Goal: Transaction & Acquisition: Purchase product/service

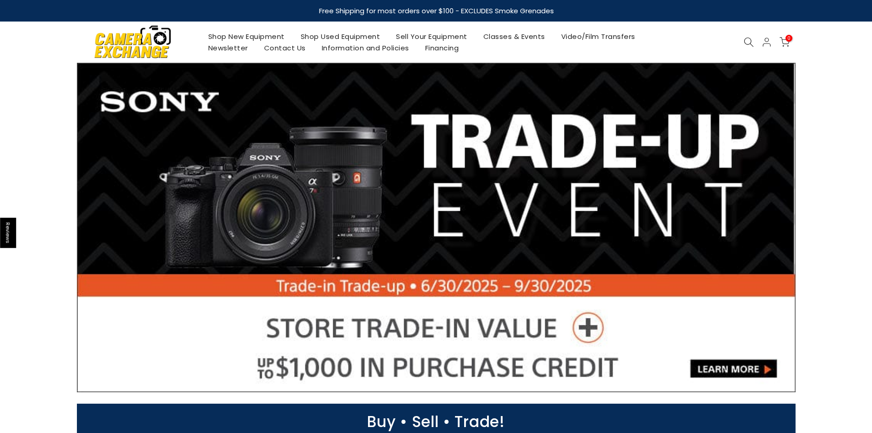
click at [330, 38] on link "Shop Used Equipment" at bounding box center [340, 36] width 96 height 11
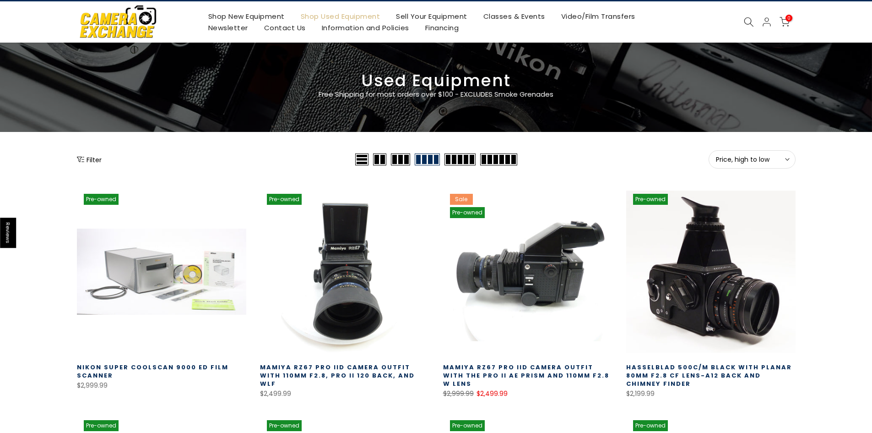
scroll to position [92, 0]
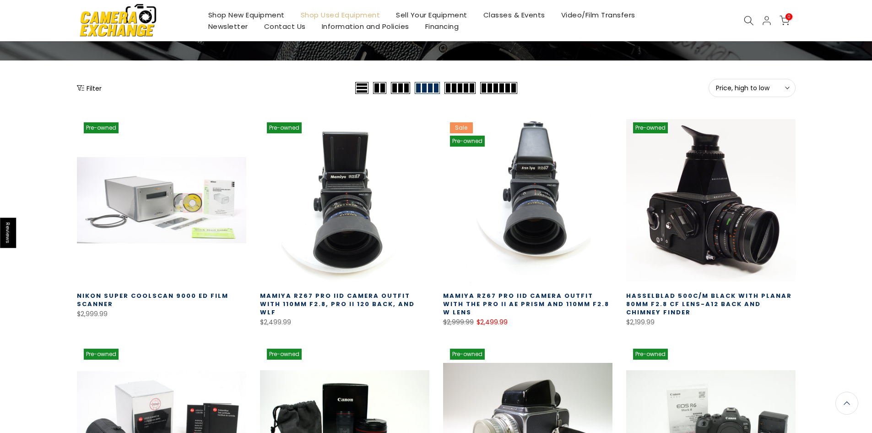
click at [752, 81] on button "Price, high to low Sort" at bounding box center [751, 88] width 87 height 18
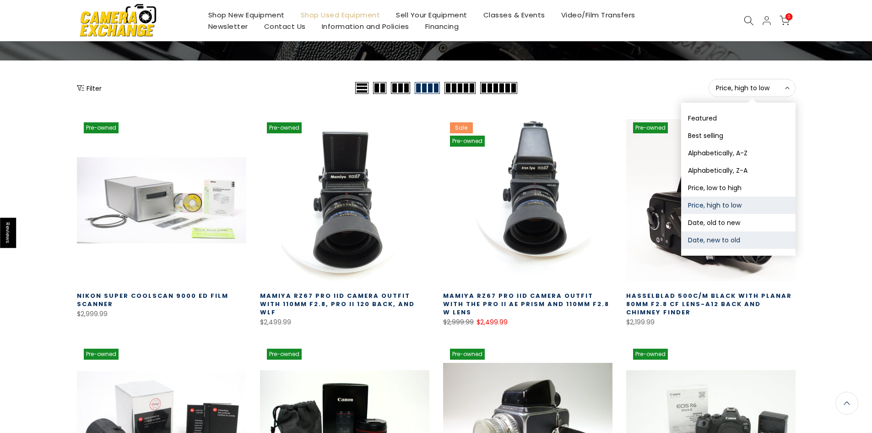
click at [726, 234] on button "Date, new to old" at bounding box center [738, 239] width 114 height 17
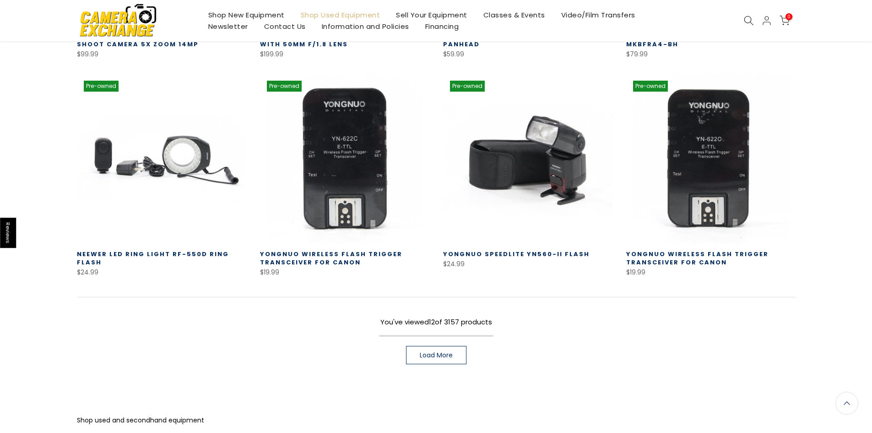
scroll to position [619, 0]
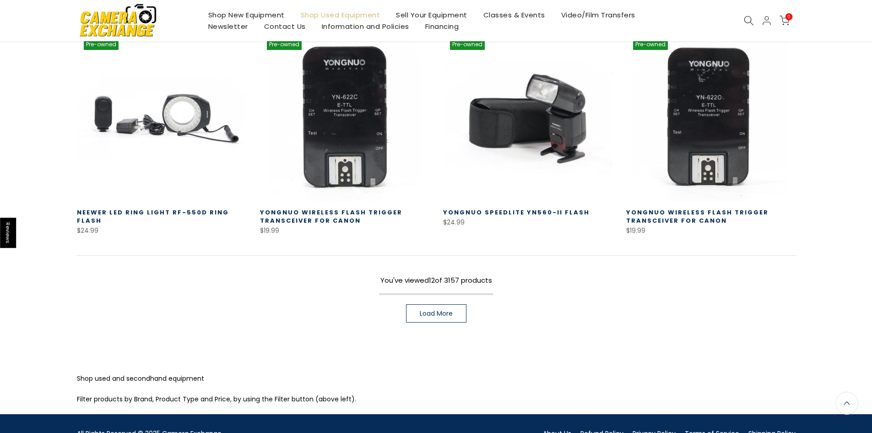
click at [455, 312] on link "Load More" at bounding box center [436, 313] width 60 height 18
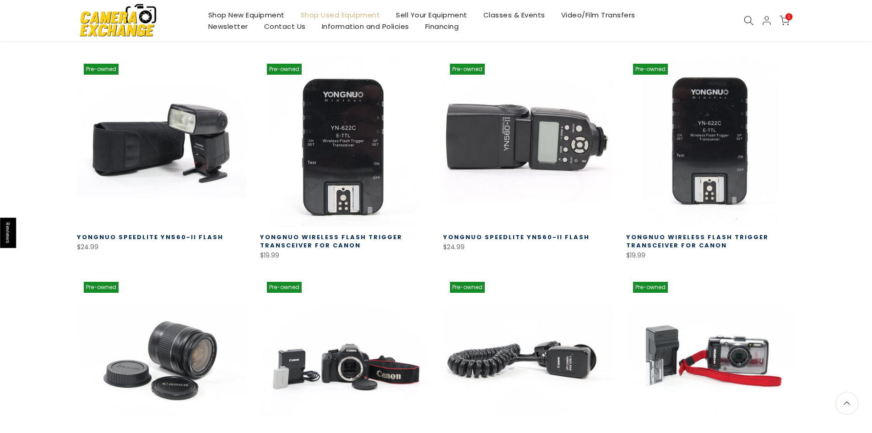
scroll to position [893, 0]
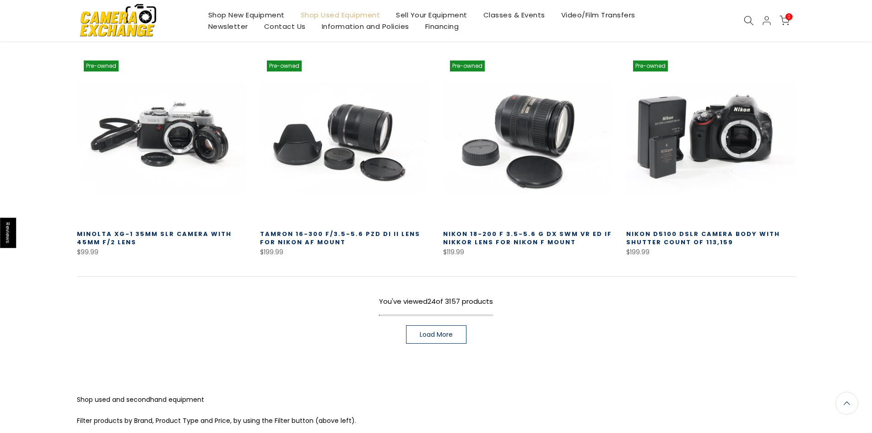
click at [429, 331] on span "Load More" at bounding box center [436, 334] width 33 height 6
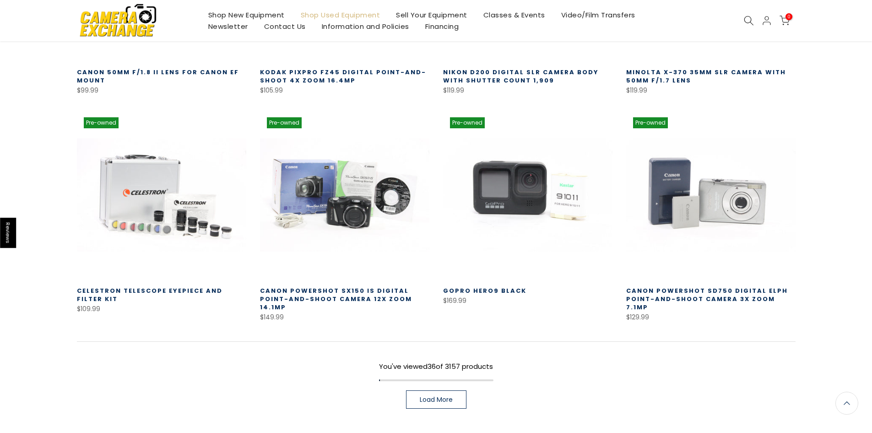
scroll to position [1900, 0]
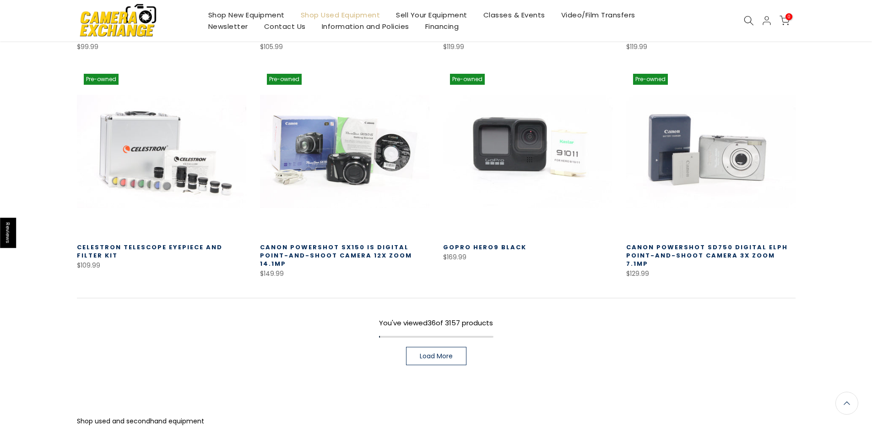
click at [443, 352] on span "Load More" at bounding box center [436, 355] width 33 height 6
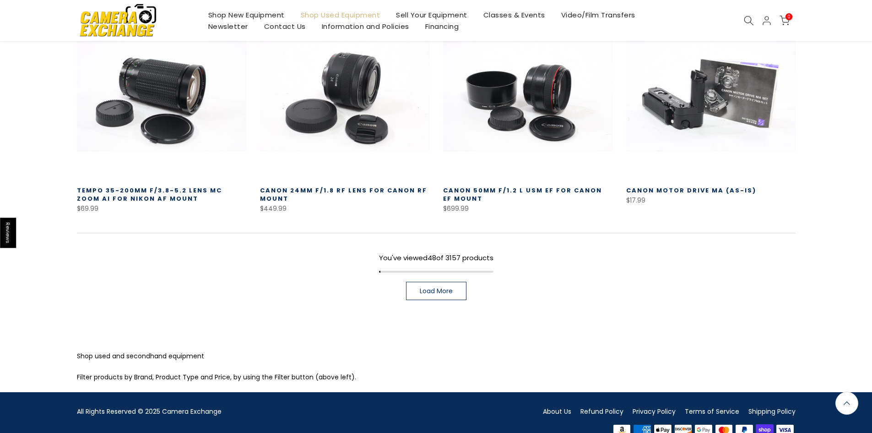
scroll to position [2633, 0]
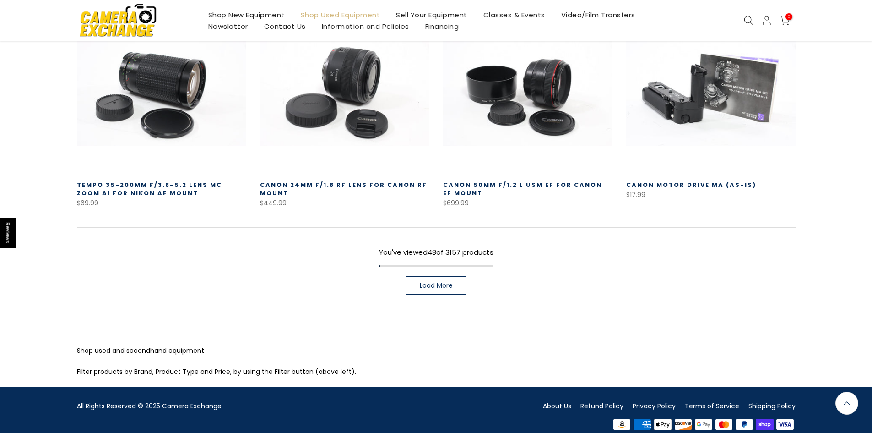
click at [458, 276] on link "Load More" at bounding box center [436, 285] width 60 height 18
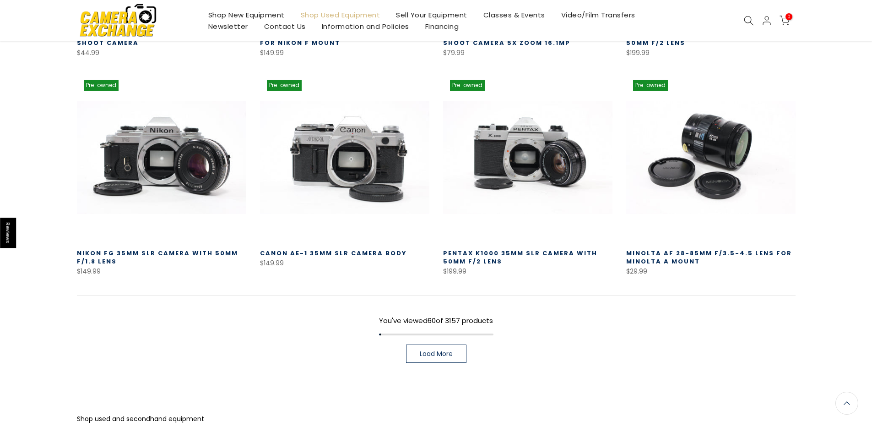
scroll to position [3228, 0]
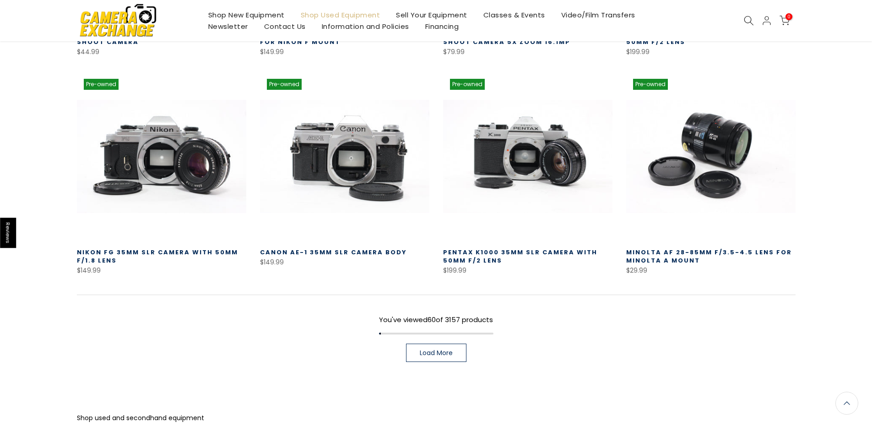
click at [445, 343] on link "Load More" at bounding box center [436, 352] width 60 height 18
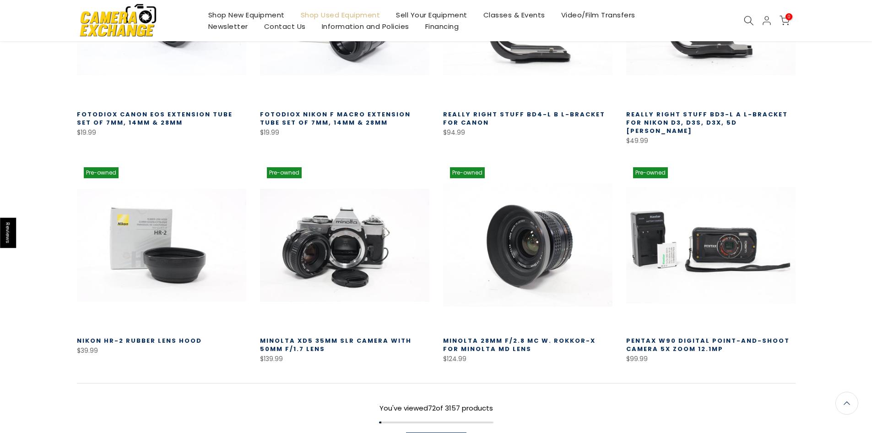
scroll to position [3951, 0]
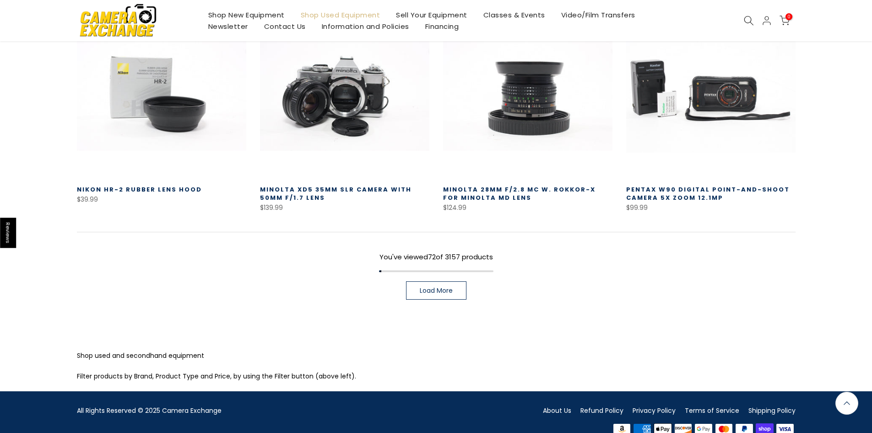
click at [451, 281] on link "Load More" at bounding box center [436, 290] width 60 height 18
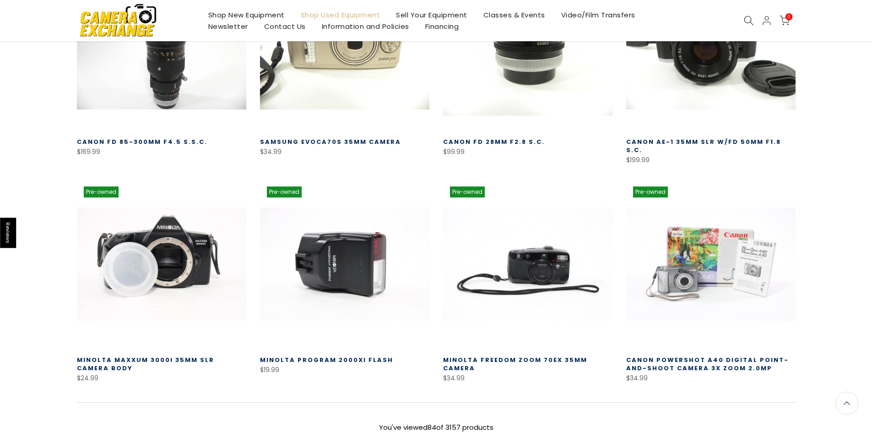
scroll to position [4456, 0]
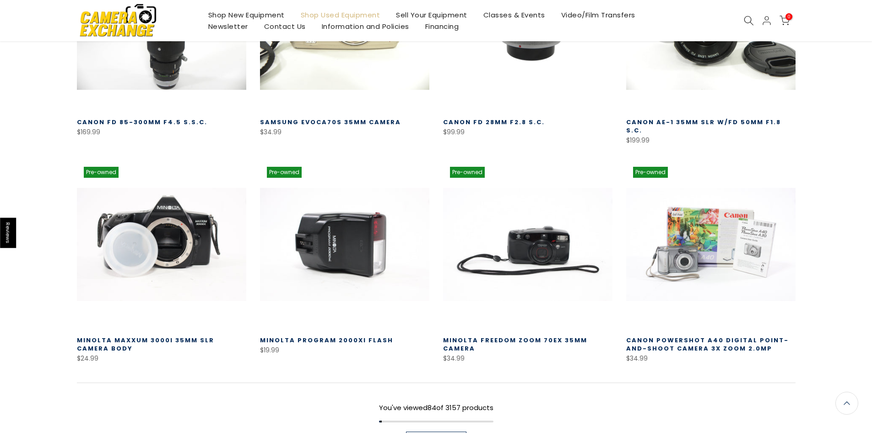
click at [448, 431] on link "Load More" at bounding box center [436, 440] width 60 height 18
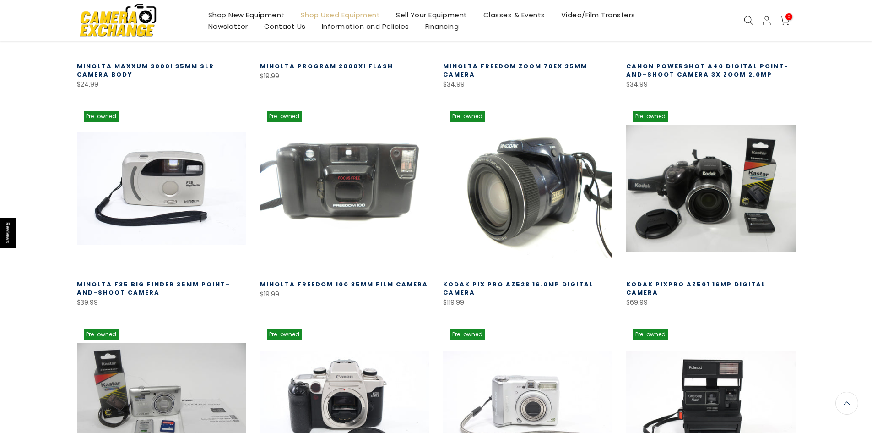
scroll to position [4730, 0]
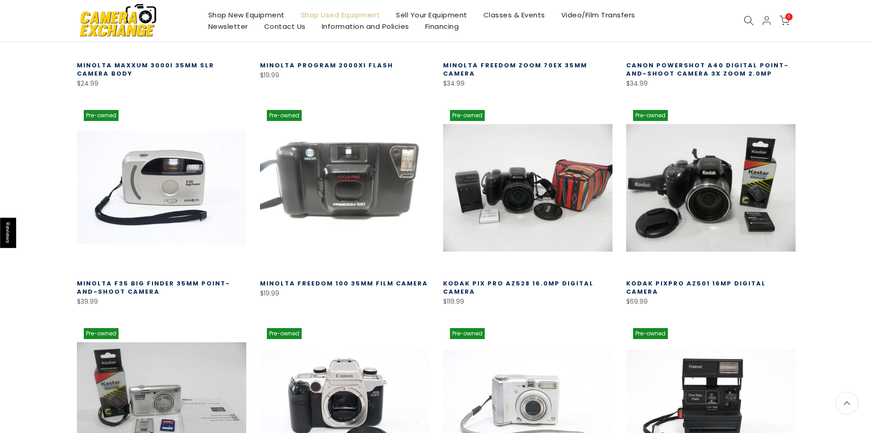
drag, startPoint x: 452, startPoint y: 115, endPoint x: 436, endPoint y: 104, distance: 20.1
